Goal: Transaction & Acquisition: Purchase product/service

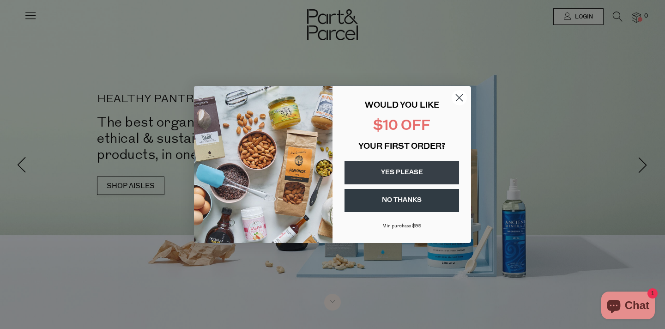
click at [461, 98] on circle "Close dialog" at bounding box center [459, 97] width 15 height 15
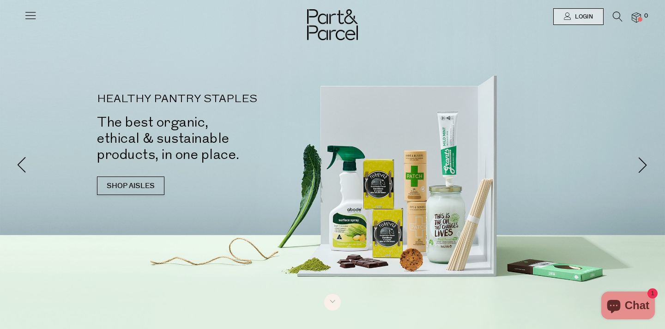
click at [619, 18] on icon at bounding box center [618, 17] width 10 height 10
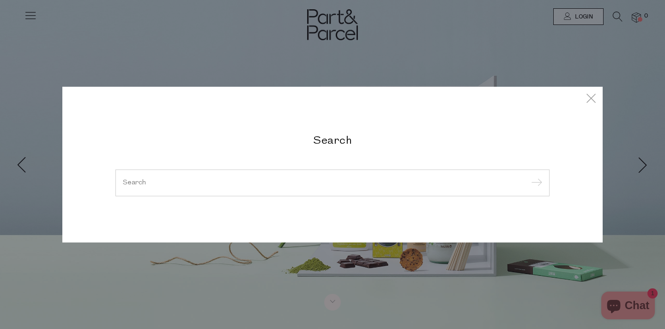
click at [339, 173] on div at bounding box center [333, 183] width 434 height 27
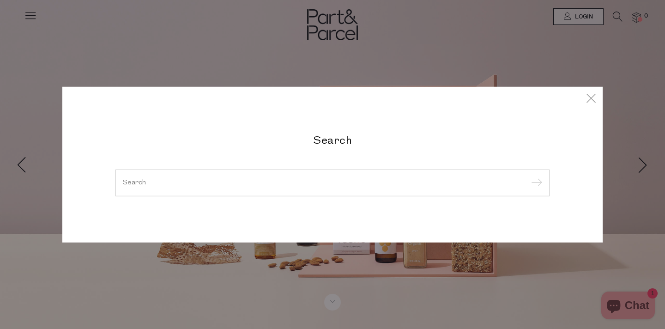
click at [333, 182] on input "search" at bounding box center [333, 182] width 420 height 7
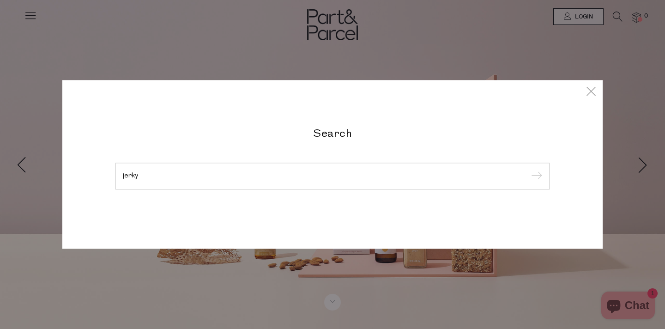
type input "jerky"
click at [529, 170] on input "submit" at bounding box center [536, 177] width 14 height 14
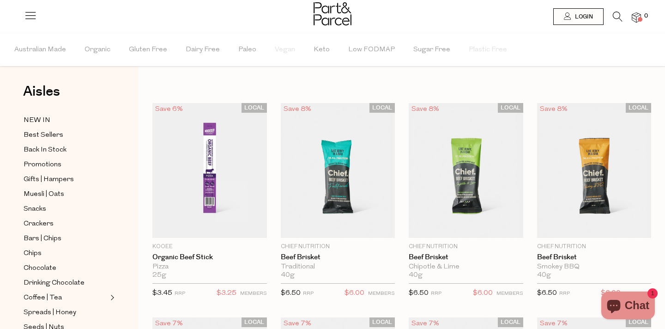
click at [30, 24] on li at bounding box center [30, 17] width 13 height 17
click at [30, 23] on link at bounding box center [30, 19] width 13 height 10
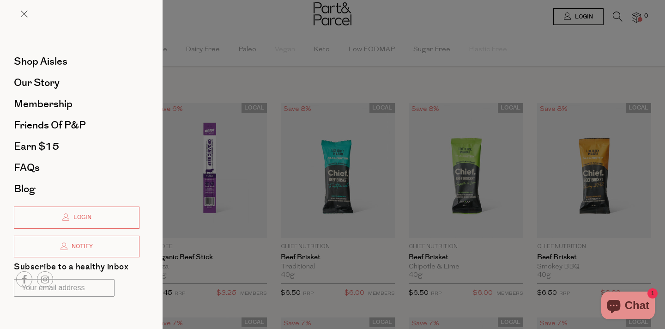
click at [30, 22] on div at bounding box center [81, 21] width 163 height 43
click at [25, 21] on div at bounding box center [81, 21] width 163 height 43
